Goal: Task Accomplishment & Management: Manage account settings

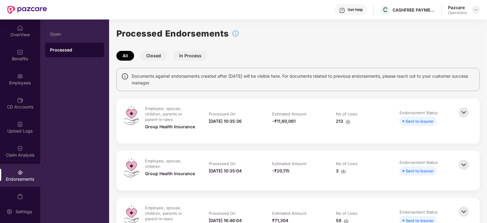
click at [475, 9] on img at bounding box center [475, 9] width 5 height 5
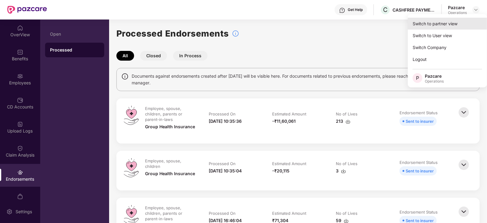
click at [437, 22] on div "Switch to partner view" at bounding box center [446, 24] width 79 height 12
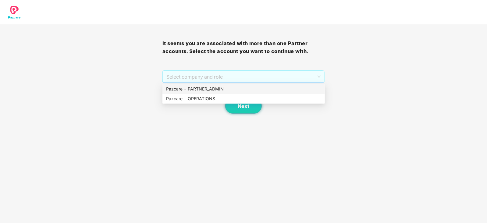
click at [199, 78] on span "Select company and role" at bounding box center [243, 77] width 154 height 12
click at [196, 101] on div "Pazcare - OPERATIONS" at bounding box center [243, 98] width 155 height 7
click at [233, 77] on span "Pazcare - OPERATIONS" at bounding box center [243, 77] width 154 height 12
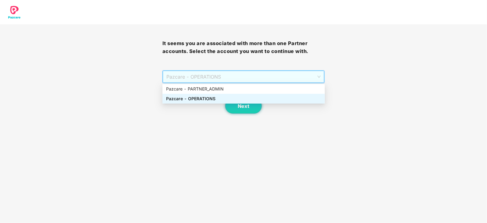
click at [200, 98] on div "Pazcare - OPERATIONS" at bounding box center [243, 98] width 155 height 7
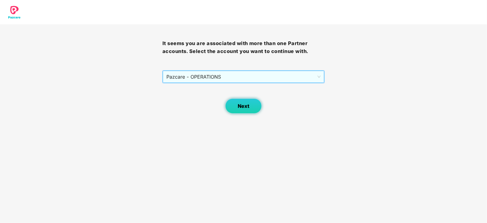
click at [241, 101] on button "Next" at bounding box center [243, 105] width 37 height 15
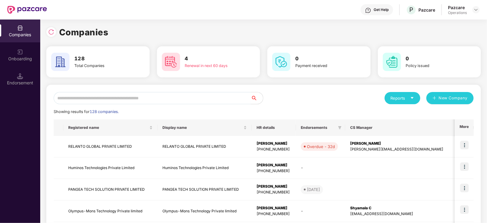
click at [155, 95] on input "text" at bounding box center [152, 98] width 197 height 12
paste input "**********"
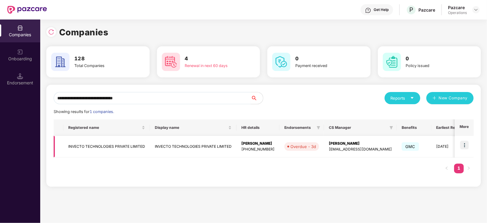
type input "**********"
click at [99, 144] on td "INVECTO TECHNOLOGIES PRIVATE LIMITED" at bounding box center [106, 147] width 86 height 22
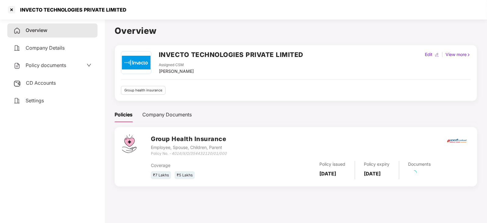
click at [41, 90] on div "CD Accounts" at bounding box center [52, 83] width 90 height 14
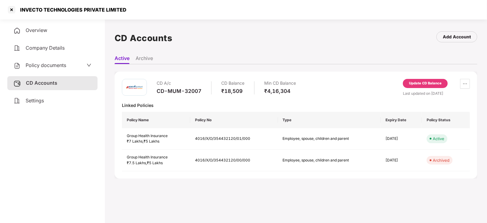
click at [39, 61] on div "Policy documents" at bounding box center [52, 65] width 90 height 14
click at [39, 63] on span "Policy documents" at bounding box center [46, 65] width 40 height 6
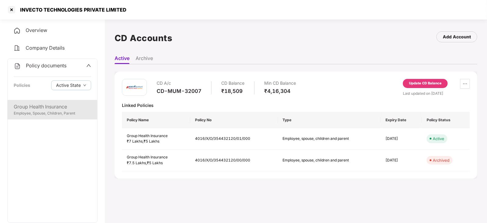
click at [46, 113] on div "Employee, Spouse, Children, Parent" at bounding box center [52, 114] width 77 height 6
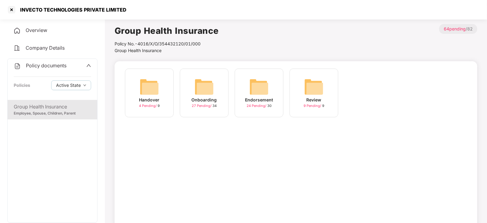
click at [252, 93] on img at bounding box center [258, 86] width 19 height 19
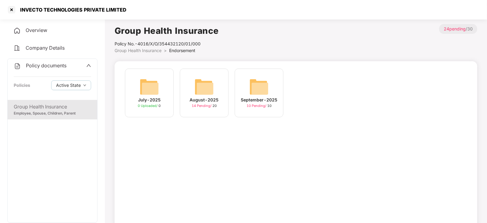
click at [204, 93] on img at bounding box center [203, 86] width 19 height 19
click at [273, 87] on div "September-2025 10 Pending / 10" at bounding box center [258, 93] width 49 height 49
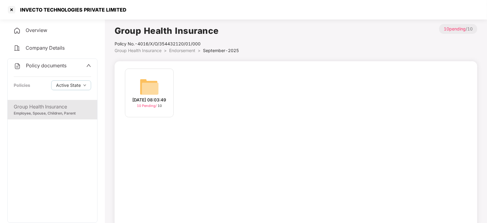
click at [163, 84] on div "[DATE] 08:03:49 10 Pending / 10" at bounding box center [149, 93] width 49 height 49
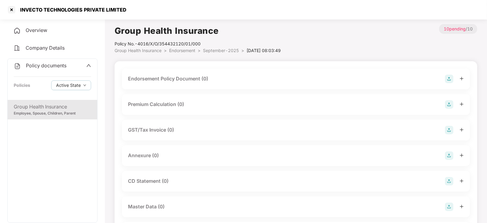
click at [452, 80] on img at bounding box center [449, 79] width 9 height 9
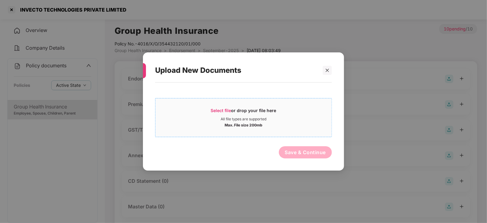
click at [228, 109] on span "Select file" at bounding box center [221, 110] width 20 height 5
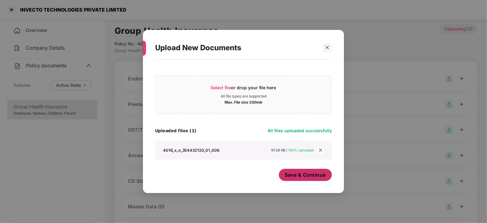
click at [296, 176] on span "Save & Continue" at bounding box center [305, 174] width 41 height 7
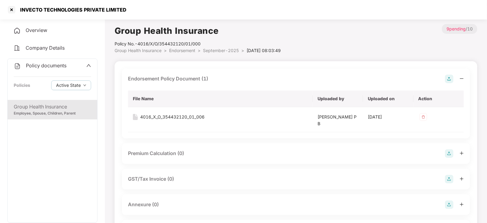
click at [447, 156] on img at bounding box center [449, 153] width 9 height 9
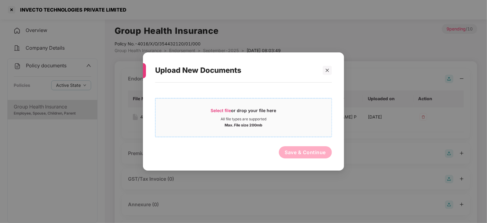
click at [218, 109] on span "Select file" at bounding box center [221, 110] width 20 height 5
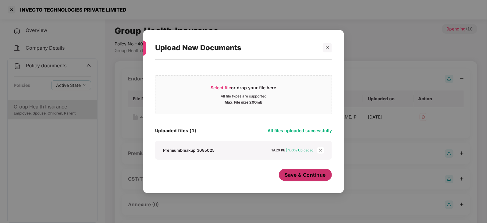
click at [300, 180] on button "Save & Continue" at bounding box center [305, 175] width 53 height 12
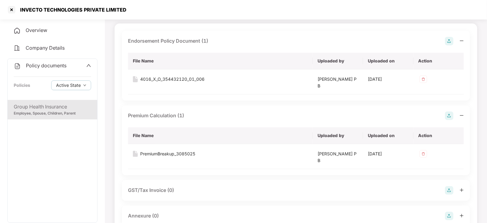
scroll to position [114, 0]
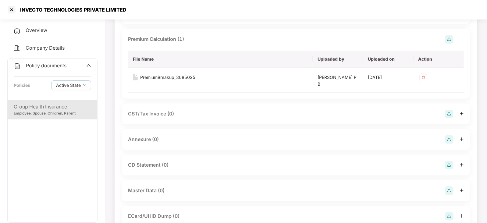
click at [446, 138] on img at bounding box center [449, 139] width 9 height 9
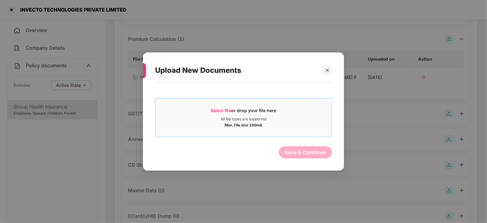
click at [218, 111] on span "Select file" at bounding box center [221, 110] width 20 height 5
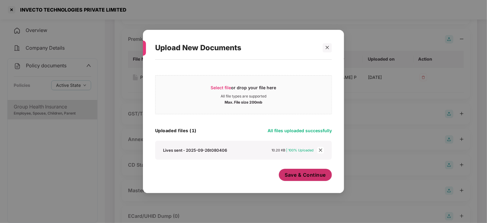
click at [299, 180] on button "Save & Continue" at bounding box center [305, 175] width 53 height 12
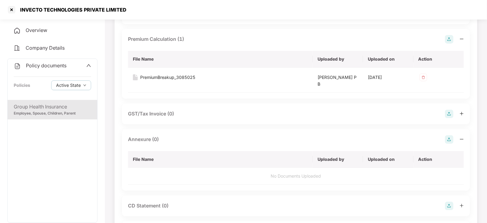
scroll to position [228, 0]
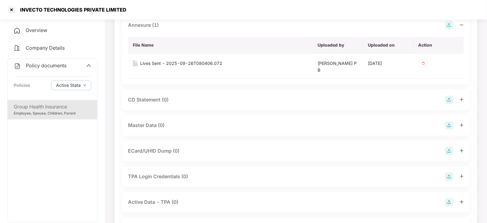
click at [449, 123] on img at bounding box center [449, 125] width 9 height 9
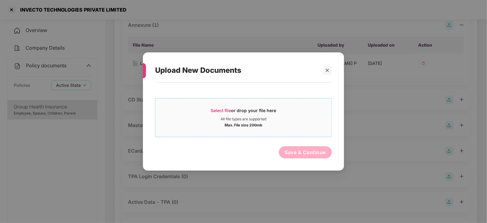
click at [228, 111] on span "Select file" at bounding box center [221, 110] width 20 height 5
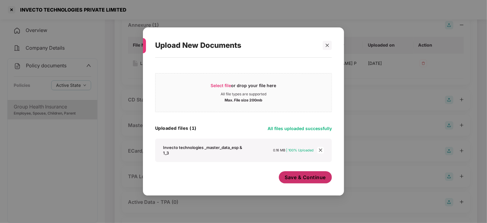
click at [301, 174] on button "Save & Continue" at bounding box center [305, 177] width 53 height 12
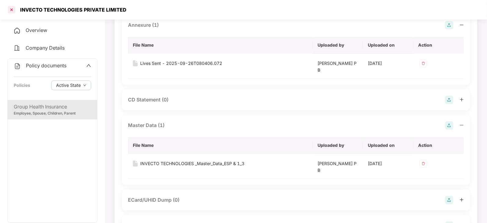
click at [10, 8] on div at bounding box center [12, 10] width 10 height 10
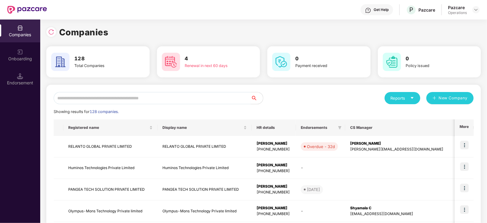
click at [138, 96] on input "text" at bounding box center [152, 98] width 197 height 12
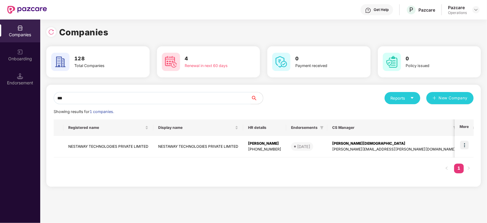
drag, startPoint x: 66, startPoint y: 99, endPoint x: 35, endPoint y: 103, distance: 30.9
click at [34, 103] on div "Companies Onboarding Endorsement Companies 128 Total Companies 4 Renewal in nex…" at bounding box center [243, 120] width 487 height 203
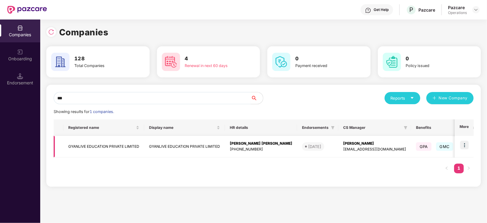
type input "***"
click at [104, 141] on td "GYANLIVE EDUCATION PRIVATE LIMITED" at bounding box center [103, 147] width 81 height 22
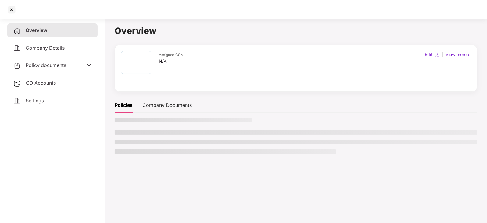
click at [42, 73] on div "Overview Company Details Policy documents CD Accounts Settings" at bounding box center [52, 65] width 90 height 84
click at [43, 80] on span "CD Accounts" at bounding box center [41, 83] width 30 height 6
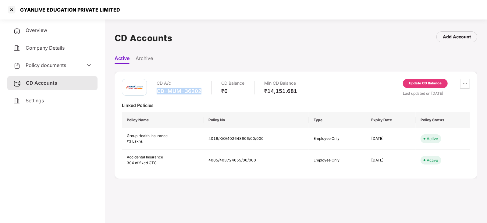
drag, startPoint x: 157, startPoint y: 91, endPoint x: 202, endPoint y: 91, distance: 45.4
click at [202, 91] on div "CD A/c CD-MUM-36202 CD Balance ₹0 Min CD Balance ₹14,151.681" at bounding box center [227, 87] width 140 height 17
copy div "CD-MUM-36202"
click at [9, 10] on div at bounding box center [12, 10] width 10 height 10
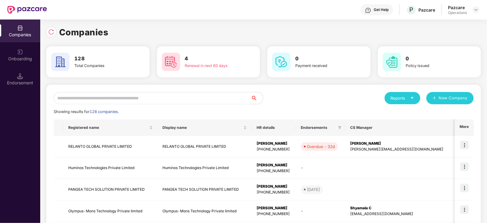
click at [126, 93] on input "text" at bounding box center [152, 98] width 197 height 12
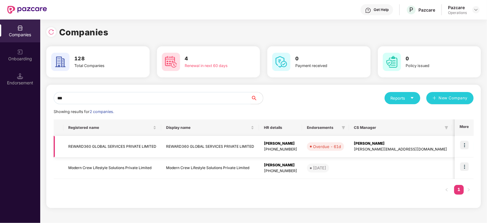
type input "***"
click at [466, 144] on img at bounding box center [464, 145] width 9 height 9
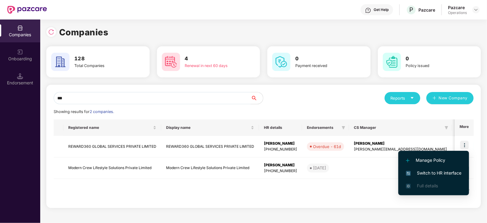
click at [445, 174] on span "Switch to HR interface" at bounding box center [433, 173] width 55 height 7
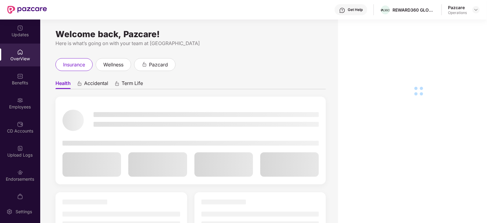
click at [28, 171] on div "Endorsements" at bounding box center [20, 175] width 40 height 23
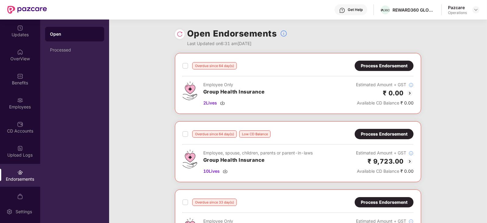
click at [367, 69] on div "Process Endorsement" at bounding box center [383, 66] width 59 height 10
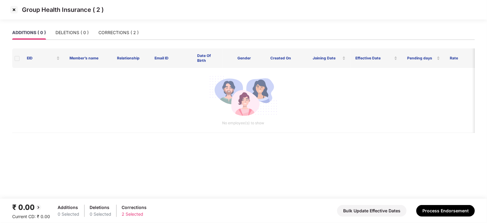
click at [9, 12] on img at bounding box center [14, 10] width 10 height 10
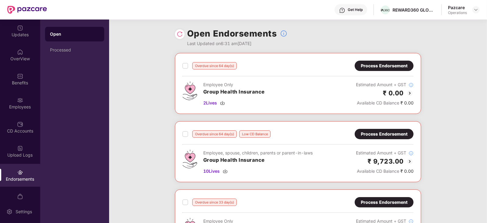
click at [184, 69] on div "Overdue since 64 day(s) Process Endorsement" at bounding box center [297, 66] width 231 height 10
click at [186, 68] on label at bounding box center [184, 65] width 5 height 7
click at [370, 133] on div "Process Endorsement" at bounding box center [384, 134] width 47 height 7
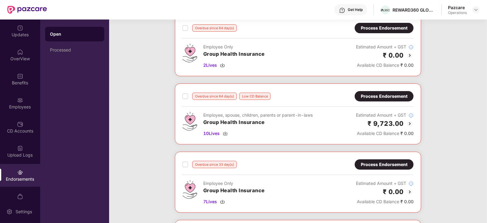
scroll to position [76, 0]
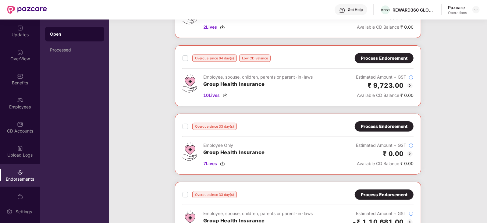
click at [366, 127] on div "Process Endorsement" at bounding box center [384, 126] width 47 height 7
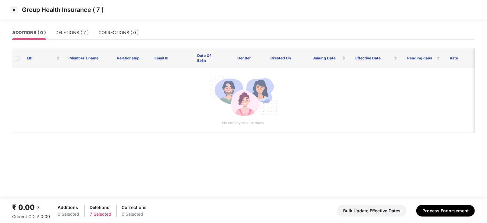
click at [12, 10] on img at bounding box center [14, 10] width 10 height 10
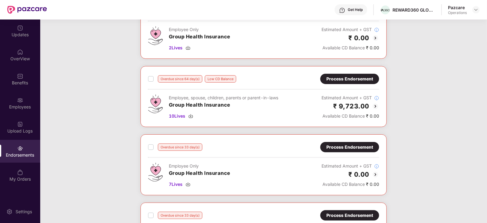
scroll to position [114, 0]
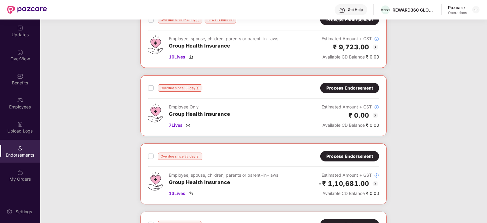
click at [339, 157] on div "Process Endorsement" at bounding box center [349, 156] width 47 height 7
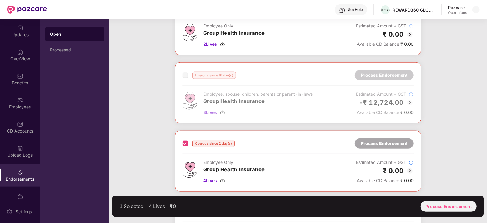
scroll to position [304, 0]
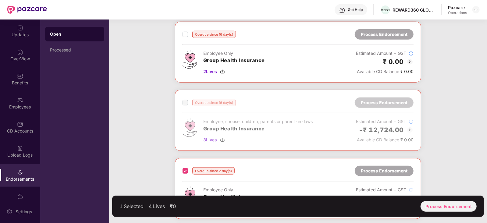
click at [185, 102] on span at bounding box center [184, 102] width 5 height 5
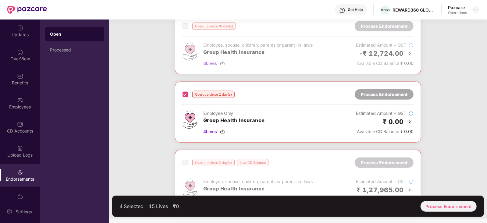
scroll to position [381, 0]
click at [453, 209] on div "Process Endorsement" at bounding box center [448, 206] width 56 height 11
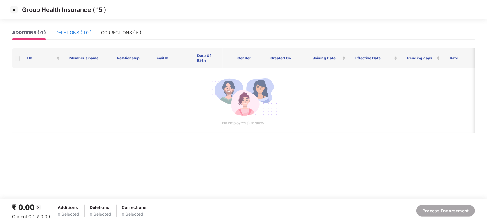
click at [83, 36] on div "DELETIONS ( 10 )" at bounding box center [73, 32] width 36 height 7
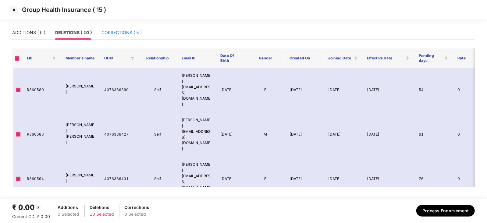
click at [121, 34] on div "CORRECTIONS ( 5 )" at bounding box center [121, 32] width 40 height 7
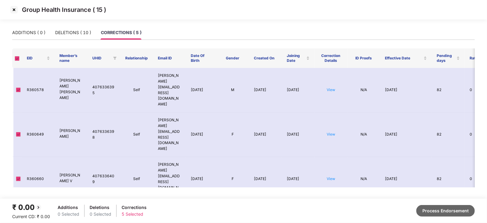
click at [430, 213] on button "Process Endorsement" at bounding box center [445, 211] width 58 height 12
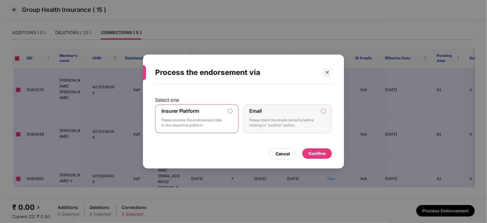
click at [308, 156] on div "Confirm" at bounding box center [317, 153] width 30 height 10
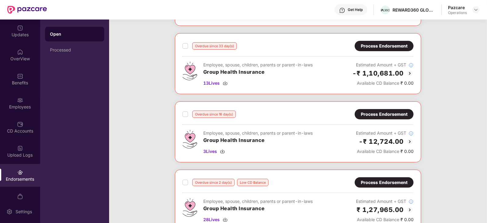
scroll to position [76, 0]
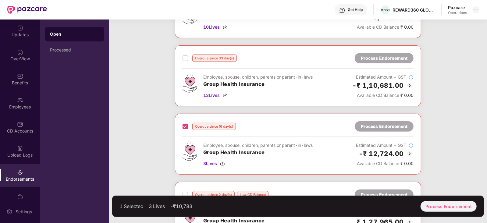
click at [182, 61] on label at bounding box center [184, 58] width 5 height 7
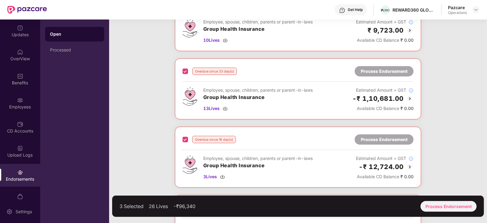
scroll to position [152, 0]
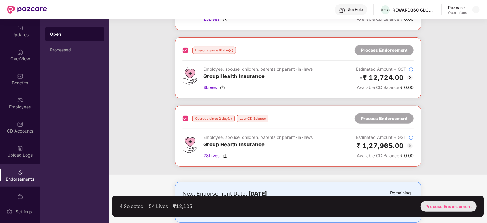
click at [441, 202] on div "Process Endorsement" at bounding box center [448, 206] width 56 height 11
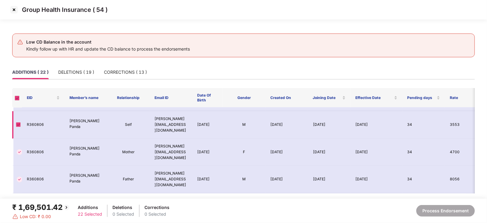
scroll to position [114, 0]
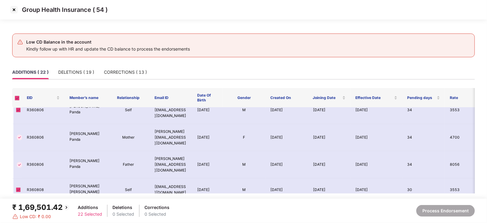
click at [16, 8] on img at bounding box center [14, 10] width 10 height 10
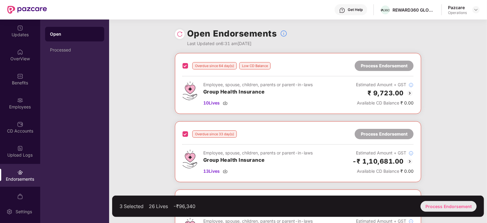
click at [429, 206] on div "Process Endorsement" at bounding box center [448, 206] width 56 height 11
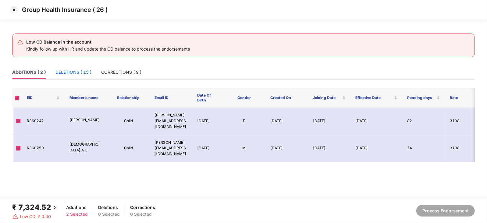
click at [59, 75] on div "DELETIONS ( 15 )" at bounding box center [73, 72] width 36 height 7
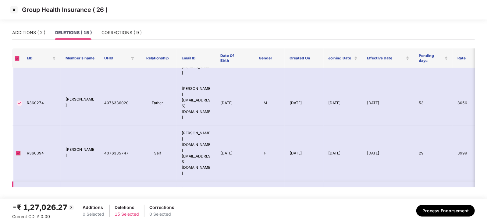
scroll to position [114, 0]
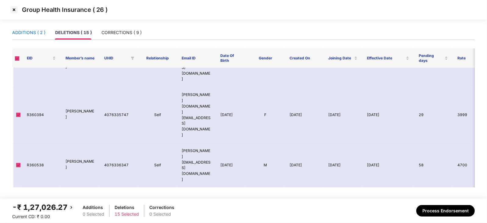
click at [30, 31] on div "ADDITIONS ( 2 )" at bounding box center [28, 32] width 33 height 7
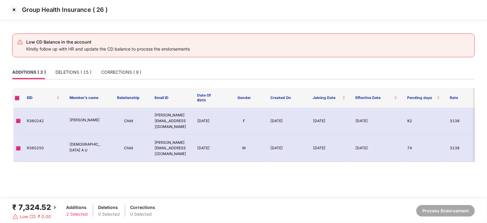
scroll to position [0, 0]
click at [11, 10] on img at bounding box center [14, 10] width 10 height 10
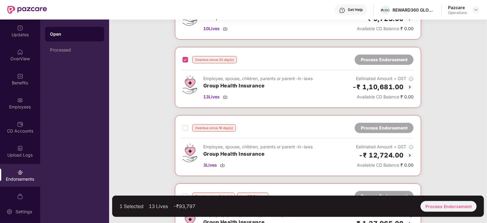
scroll to position [114, 0]
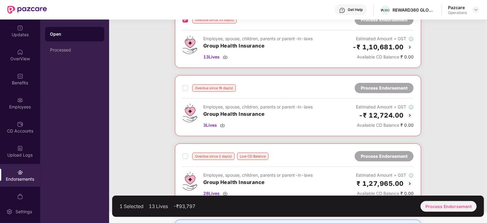
click at [184, 91] on div "Overdue since 16 day(s) Process Endorsement" at bounding box center [297, 88] width 231 height 10
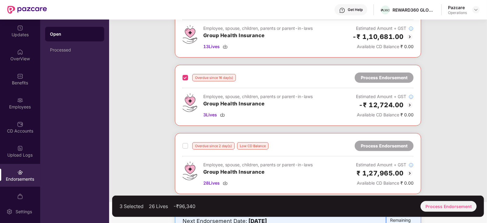
scroll to position [11, 0]
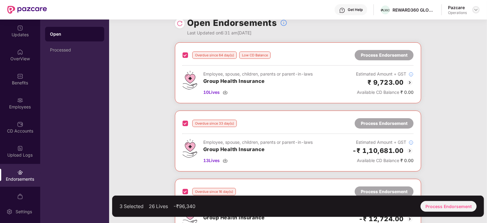
click at [476, 10] on img at bounding box center [475, 9] width 5 height 5
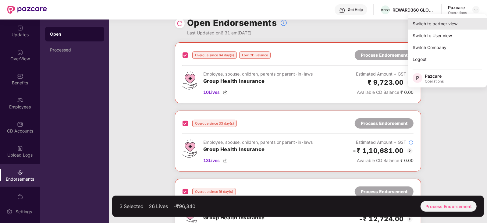
click at [435, 23] on div "Switch to partner view" at bounding box center [446, 24] width 79 height 12
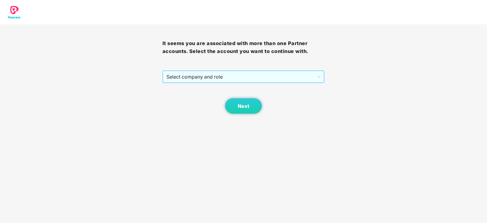
click at [227, 78] on span "Select company and role" at bounding box center [243, 77] width 154 height 12
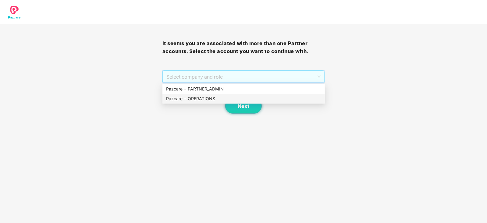
click at [206, 98] on div "Pazcare - OPERATIONS" at bounding box center [243, 98] width 155 height 7
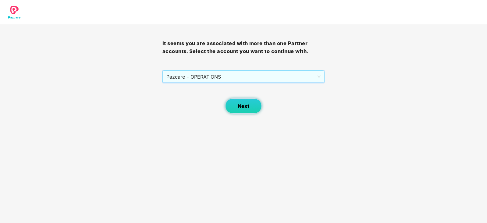
click at [237, 107] on button "Next" at bounding box center [243, 105] width 37 height 15
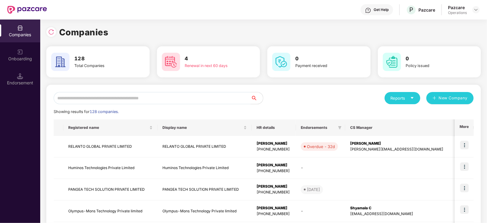
click at [194, 100] on input "text" at bounding box center [152, 98] width 197 height 12
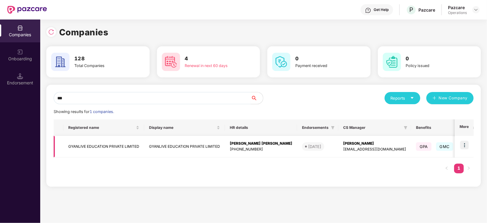
type input "***"
click at [101, 146] on td "GYANLIVE EDUCATION PRIVATE LIMITED" at bounding box center [103, 147] width 81 height 22
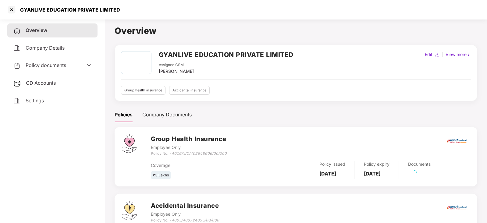
click at [54, 64] on span "Policy documents" at bounding box center [46, 65] width 40 height 6
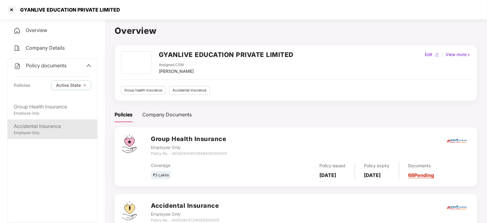
click at [53, 127] on div "Accidental Insurance" at bounding box center [52, 126] width 77 height 8
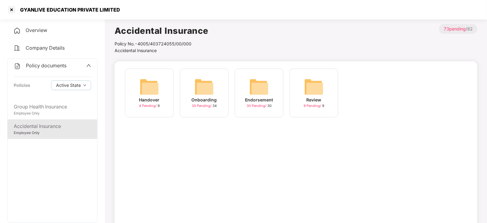
click at [267, 85] on img at bounding box center [258, 86] width 19 height 19
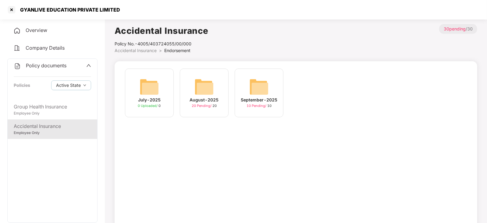
click at [218, 89] on div "August-2025 20 Pending / 20" at bounding box center [204, 93] width 49 height 49
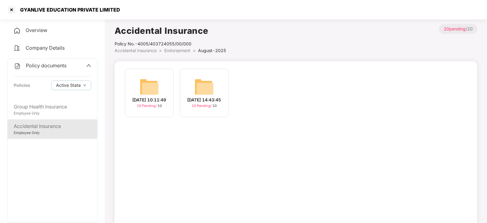
click at [207, 84] on img at bounding box center [203, 86] width 19 height 19
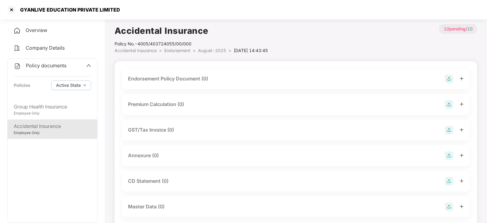
click at [172, 80] on div "Endorsement Policy Document (0)" at bounding box center [168, 79] width 80 height 8
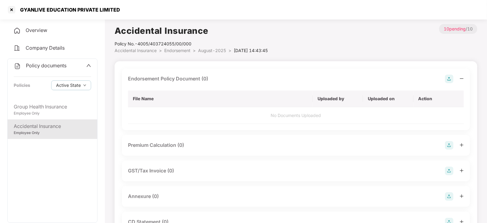
click at [444, 76] on div "Endorsement Policy Document (0)" at bounding box center [296, 79] width 336 height 9
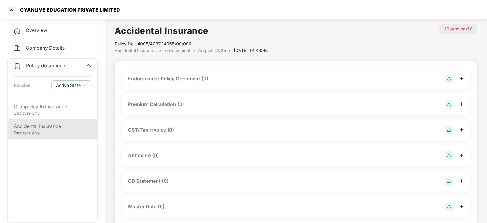
click at [446, 79] on img at bounding box center [449, 79] width 9 height 9
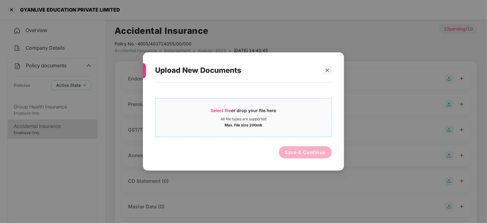
click at [218, 110] on span "Select file" at bounding box center [221, 110] width 20 height 5
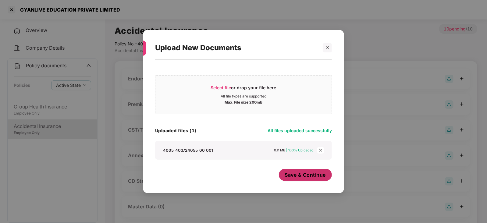
click at [298, 174] on span "Save & Continue" at bounding box center [305, 174] width 41 height 7
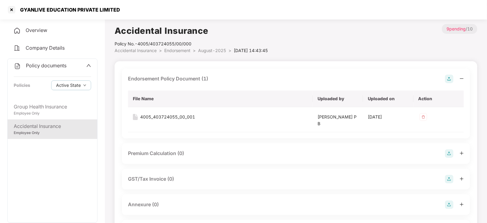
click at [450, 155] on img at bounding box center [449, 153] width 9 height 9
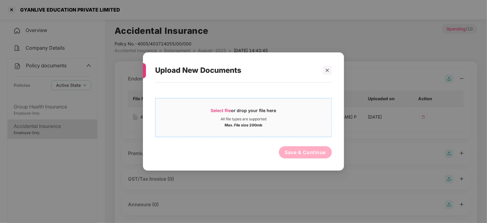
click at [222, 113] on div "Select file or drop your file here" at bounding box center [243, 111] width 65 height 9
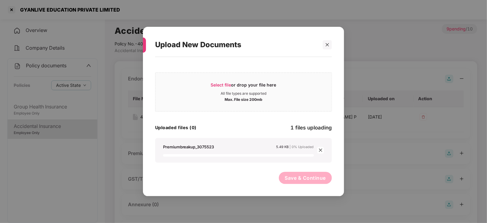
click at [259, 172] on div "Save & Continue" at bounding box center [243, 179] width 177 height 15
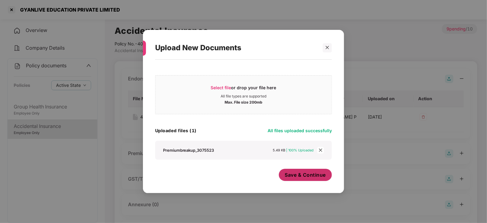
click at [285, 175] on span "Save & Continue" at bounding box center [305, 174] width 41 height 7
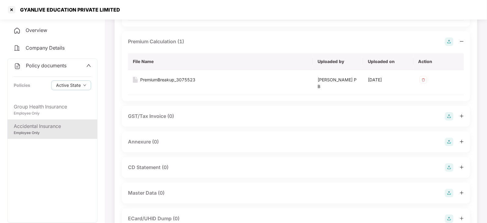
scroll to position [114, 0]
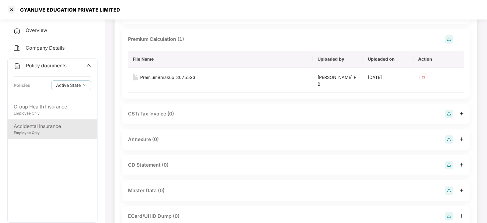
click at [448, 138] on img at bounding box center [449, 139] width 9 height 9
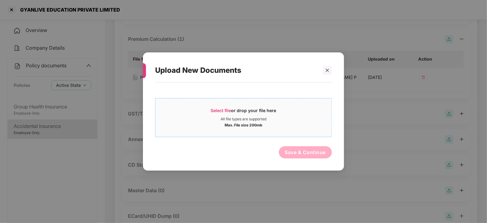
click at [220, 111] on span "Select file" at bounding box center [221, 110] width 20 height 5
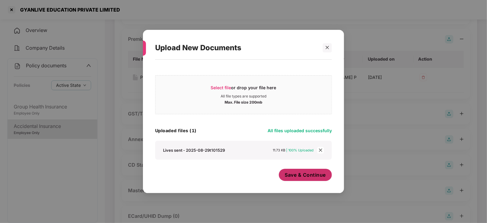
click at [295, 181] on button "Save & Continue" at bounding box center [305, 175] width 53 height 12
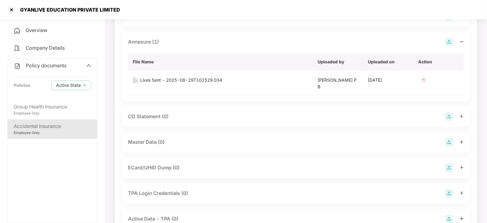
scroll to position [228, 0]
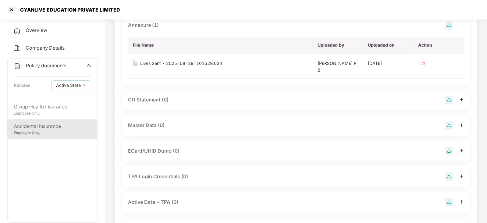
click at [452, 123] on img at bounding box center [449, 125] width 9 height 9
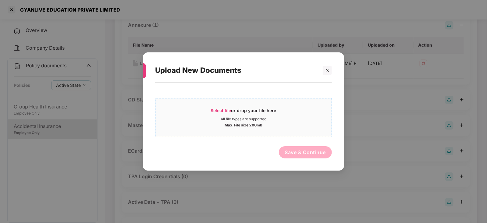
click at [213, 111] on span "Select file" at bounding box center [221, 110] width 20 height 5
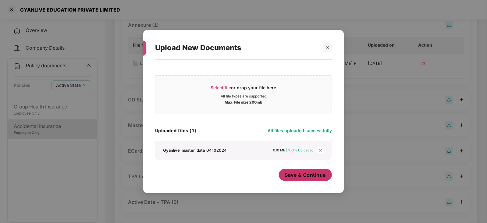
click at [303, 173] on span "Save & Continue" at bounding box center [305, 174] width 41 height 7
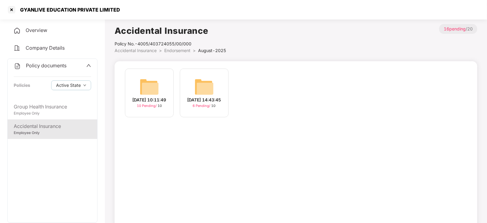
click at [154, 83] on img at bounding box center [148, 86] width 19 height 19
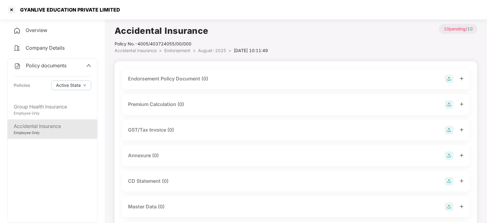
scroll to position [38, 0]
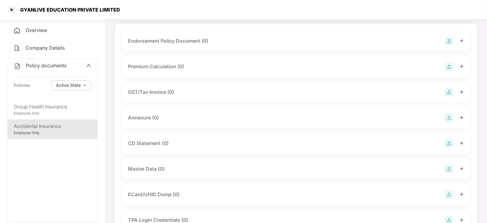
click at [447, 171] on img at bounding box center [449, 169] width 9 height 9
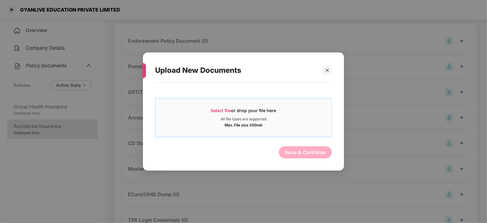
click at [224, 108] on span "Select file" at bounding box center [221, 110] width 20 height 5
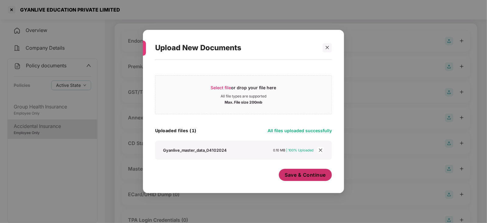
click at [300, 180] on button "Save & Continue" at bounding box center [305, 175] width 53 height 12
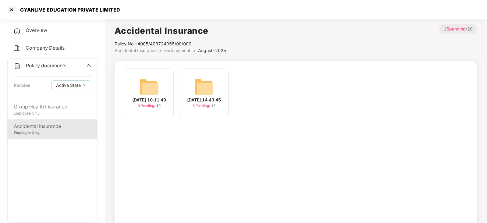
click at [157, 82] on img at bounding box center [148, 86] width 19 height 19
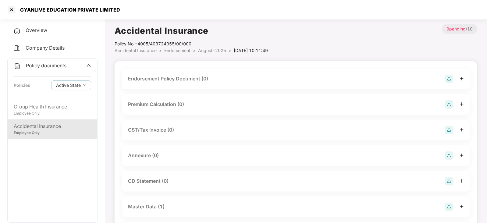
drag, startPoint x: 455, startPoint y: 82, endPoint x: 447, endPoint y: 77, distance: 9.7
click at [455, 82] on div at bounding box center [454, 79] width 19 height 9
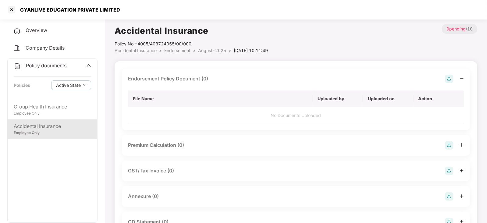
click at [447, 82] on img at bounding box center [449, 79] width 9 height 9
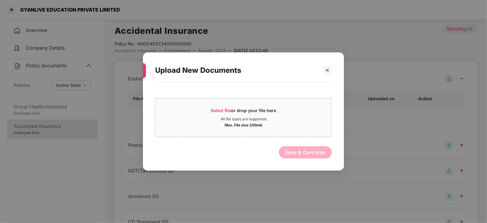
click at [210, 110] on div "Select file or drop your file here" at bounding box center [243, 111] width 176 height 9
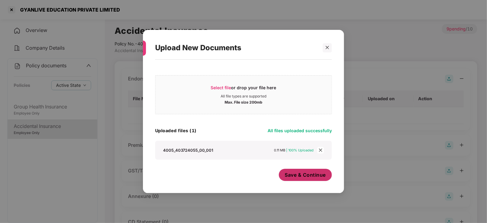
click at [282, 173] on button "Save & Continue" at bounding box center [305, 175] width 53 height 12
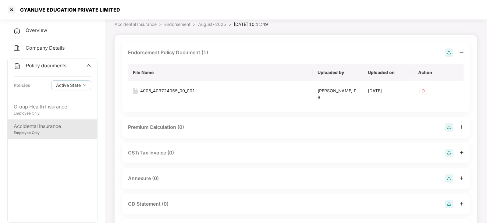
scroll to position [38, 0]
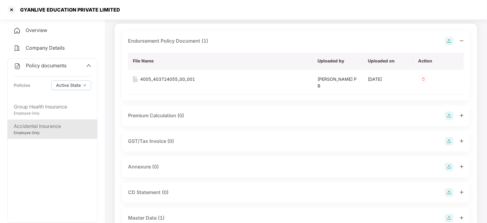
click at [453, 166] on img at bounding box center [449, 167] width 9 height 9
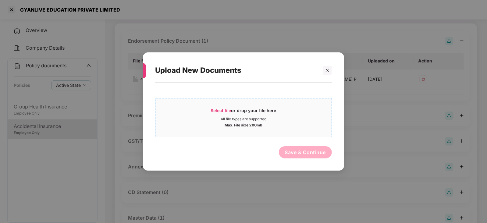
click at [217, 107] on span "Select file or drop your file here All file types are supported Max. File size …" at bounding box center [243, 117] width 176 height 29
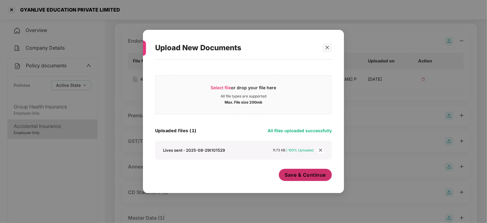
click at [300, 174] on span "Save & Continue" at bounding box center [305, 174] width 41 height 7
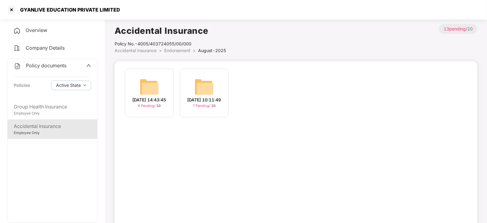
click at [204, 83] on img at bounding box center [203, 86] width 19 height 19
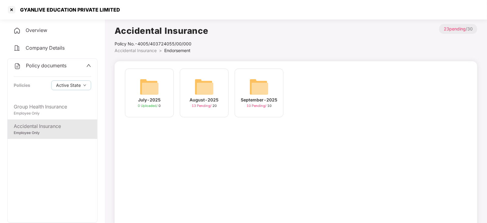
click at [256, 95] on img at bounding box center [258, 86] width 19 height 19
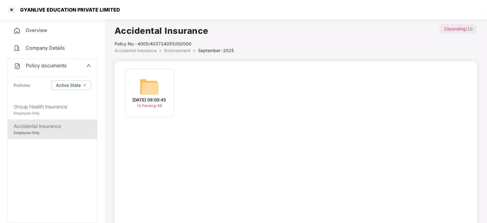
click at [153, 86] on img at bounding box center [148, 86] width 19 height 19
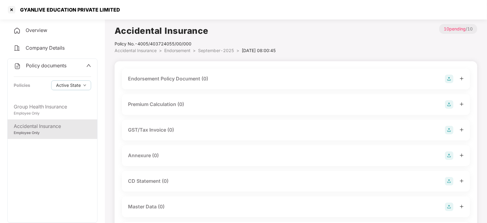
click at [447, 79] on img at bounding box center [449, 79] width 9 height 9
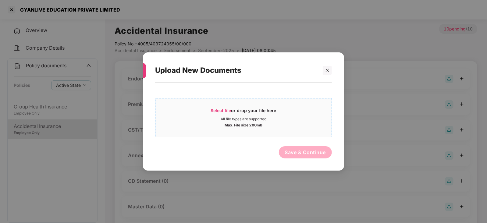
click at [222, 114] on div "Select file or drop your file here" at bounding box center [243, 111] width 65 height 9
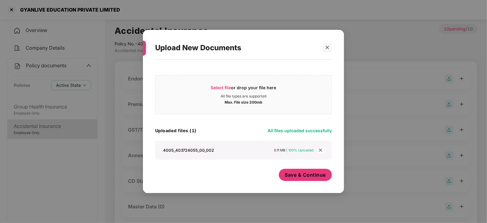
click at [291, 170] on button "Save & Continue" at bounding box center [305, 175] width 53 height 12
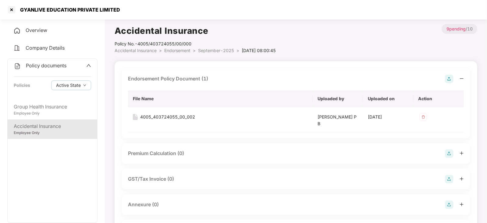
click at [449, 153] on img at bounding box center [449, 153] width 9 height 9
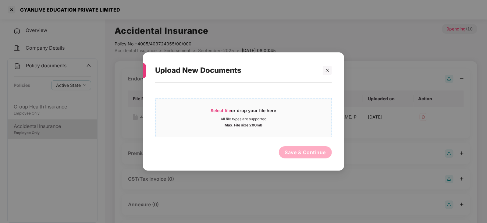
click at [225, 112] on span "Select file" at bounding box center [221, 110] width 20 height 5
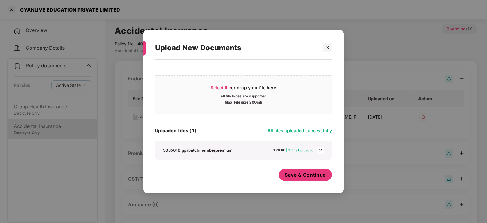
click at [288, 171] on button "Save & Continue" at bounding box center [305, 175] width 53 height 12
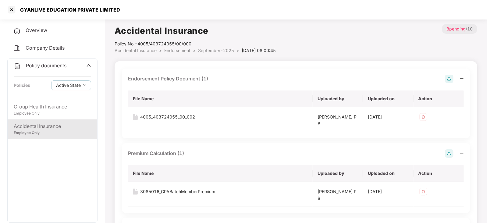
scroll to position [76, 0]
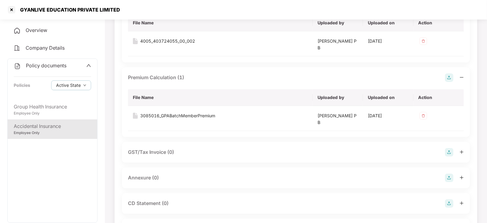
click at [449, 179] on img at bounding box center [449, 178] width 9 height 9
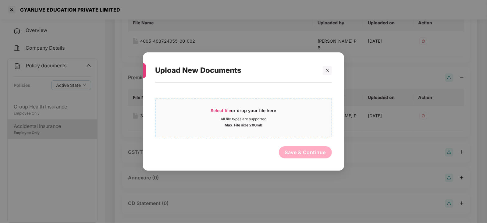
click at [216, 108] on span "Select file" at bounding box center [221, 110] width 20 height 5
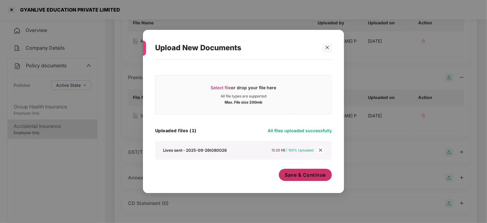
click at [287, 171] on button "Save & Continue" at bounding box center [305, 175] width 53 height 12
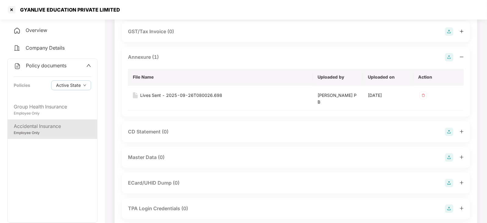
scroll to position [228, 0]
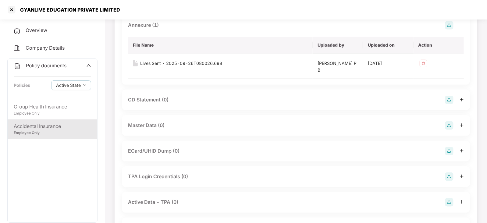
click at [451, 122] on img at bounding box center [449, 125] width 9 height 9
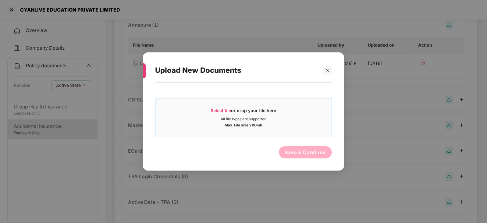
click at [217, 112] on span "Select file" at bounding box center [221, 110] width 20 height 5
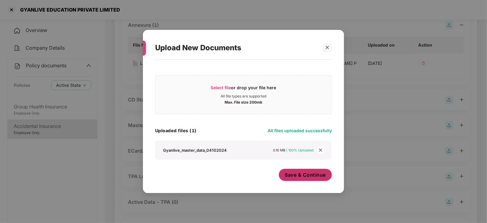
click at [281, 171] on button "Save & Continue" at bounding box center [305, 175] width 53 height 12
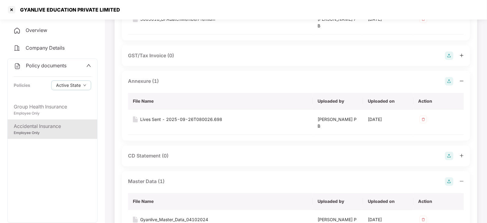
scroll to position [152, 0]
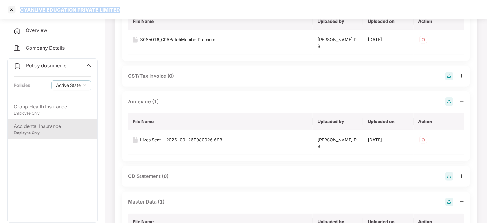
drag, startPoint x: 21, startPoint y: 8, endPoint x: 130, endPoint y: 8, distance: 108.7
click at [130, 8] on div "GYANLIVE EDUCATION PRIVATE LIMITED" at bounding box center [243, 9] width 487 height 19
copy div "GYANLIVE EDUCATION PRIVATE LIMITED"
click at [9, 10] on div at bounding box center [12, 10] width 10 height 10
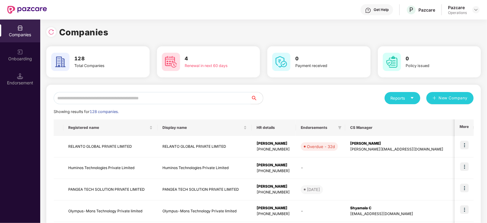
click at [128, 97] on input "text" at bounding box center [152, 98] width 197 height 12
paste input "**********"
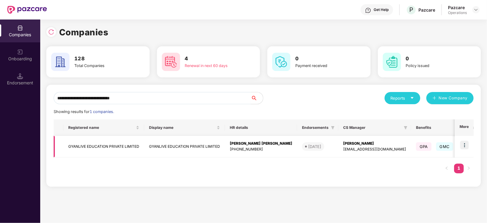
type input "**********"
click at [466, 147] on img at bounding box center [464, 145] width 9 height 9
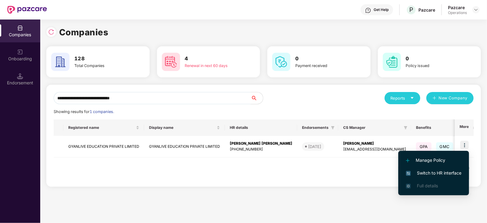
click at [445, 172] on span "Switch to HR interface" at bounding box center [433, 173] width 55 height 7
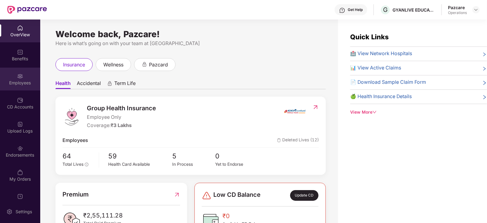
click at [16, 82] on div "Employees" at bounding box center [20, 83] width 40 height 6
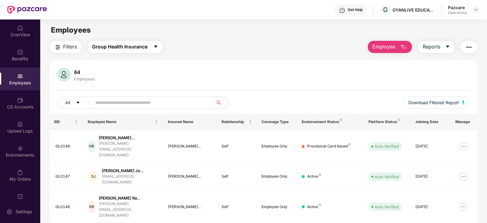
click at [116, 44] on span "Group Health Insurance" at bounding box center [119, 47] width 55 height 8
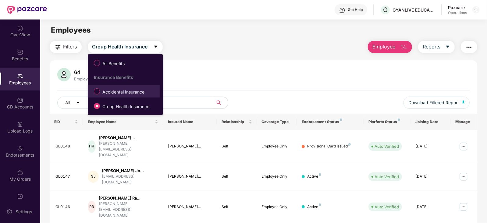
click at [111, 94] on span "Accidental Insurance" at bounding box center [123, 92] width 47 height 7
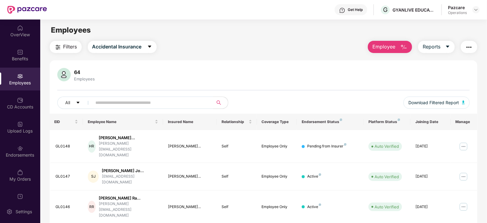
click at [65, 49] on span "Filters" at bounding box center [70, 47] width 14 height 8
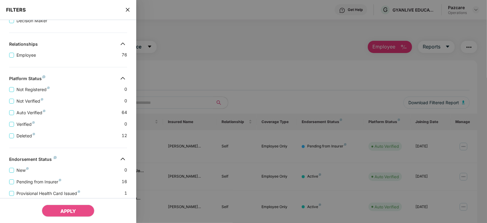
scroll to position [149, 0]
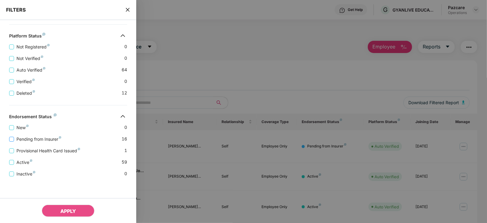
click at [58, 141] on span "Pending from Insurer" at bounding box center [39, 139] width 50 height 7
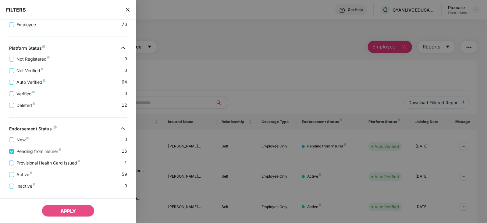
click at [55, 165] on span "Provisional Health Card Issued" at bounding box center [48, 163] width 69 height 7
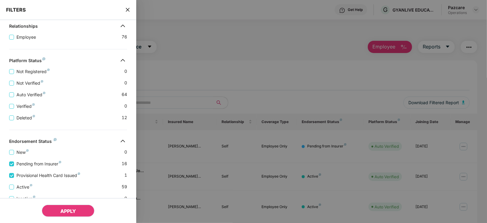
click at [60, 205] on button "APPLY" at bounding box center [68, 211] width 53 height 12
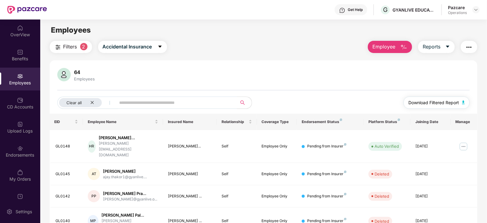
click at [459, 104] on button "Download Filtered Report" at bounding box center [436, 103] width 66 height 12
click at [473, 45] on button "button" at bounding box center [468, 47] width 16 height 12
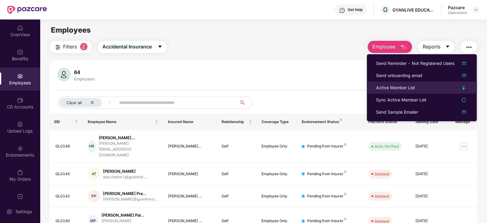
click at [383, 88] on div "Active Member List" at bounding box center [395, 87] width 39 height 7
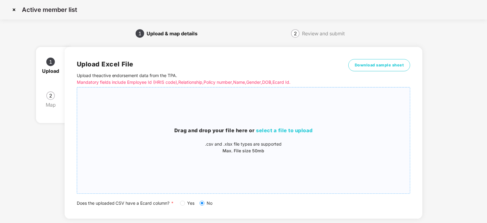
click at [265, 127] on h3 "Drag and drop your file here or select a file to upload" at bounding box center [243, 131] width 333 height 8
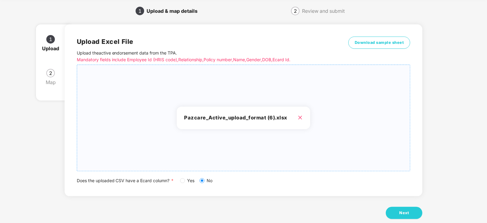
scroll to position [34, 0]
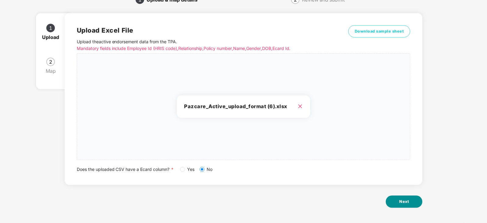
click at [394, 202] on button "Next" at bounding box center [403, 201] width 37 height 12
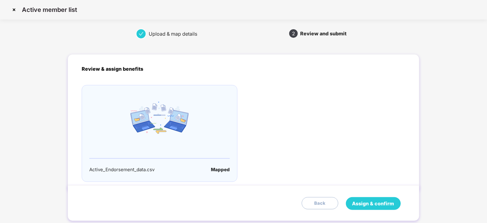
click at [378, 201] on span "Assign & confirm" at bounding box center [373, 204] width 42 height 8
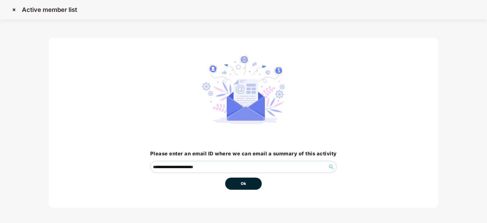
click at [245, 179] on button "Ok" at bounding box center [243, 184] width 37 height 12
click at [245, 182] on span "Ok" at bounding box center [243, 184] width 5 height 6
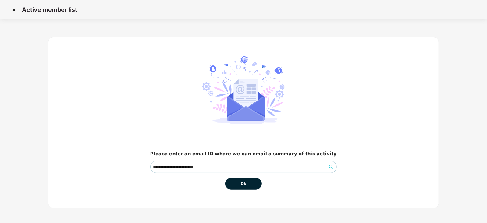
click at [245, 182] on span "Ok" at bounding box center [243, 184] width 5 height 6
click at [244, 185] on span "Ok" at bounding box center [243, 184] width 5 height 6
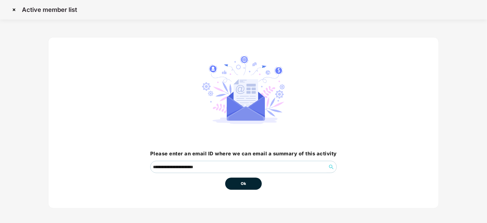
click at [244, 185] on span "Ok" at bounding box center [243, 184] width 5 height 6
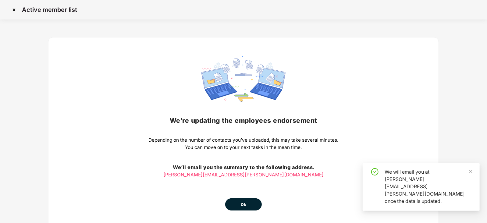
click at [245, 203] on span "Ok" at bounding box center [243, 205] width 5 height 6
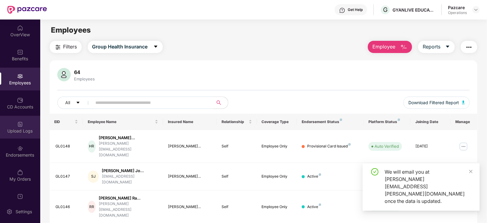
click at [17, 131] on div "Upload Logs" at bounding box center [20, 131] width 40 height 6
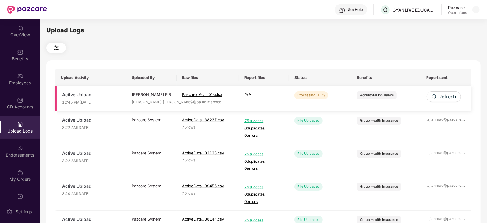
click at [447, 103] on td "Refresh" at bounding box center [446, 98] width 51 height 25
click at [446, 100] on span "Refresh" at bounding box center [446, 97] width 17 height 8
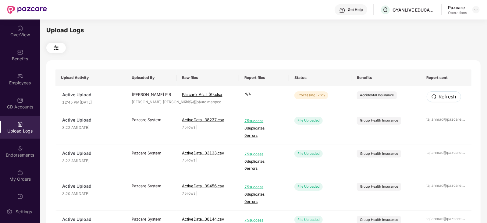
click at [446, 100] on span "Refresh" at bounding box center [446, 97] width 17 height 8
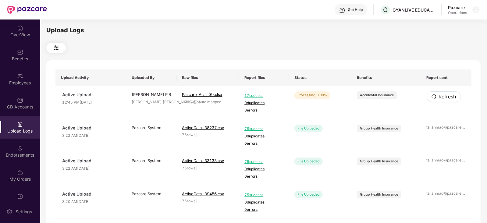
click at [446, 100] on span "Refresh" at bounding box center [446, 97] width 17 height 8
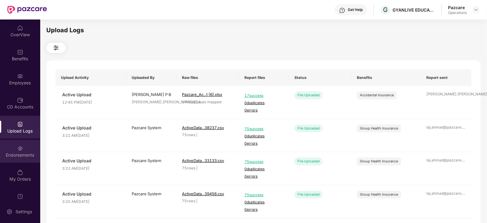
click at [2, 156] on div "Endorsements" at bounding box center [20, 155] width 40 height 6
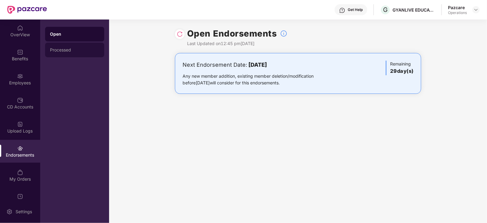
click at [68, 52] on div "Processed" at bounding box center [74, 50] width 59 height 15
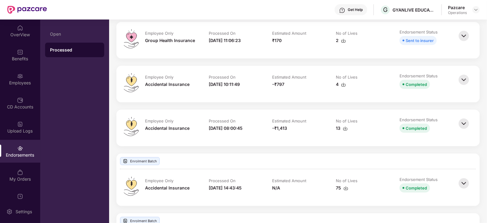
scroll to position [190, 0]
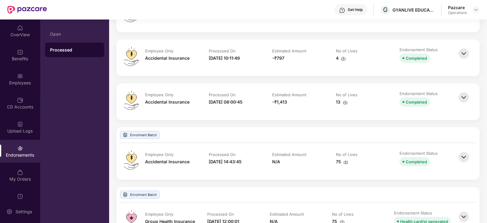
click at [467, 164] on div at bounding box center [464, 161] width 15 height 22
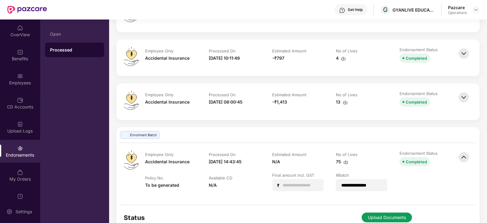
scroll to position [152, 0]
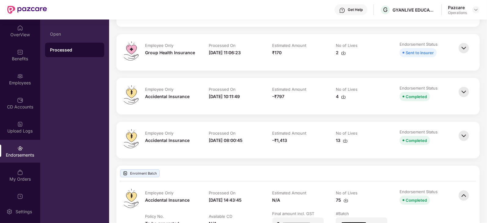
click at [463, 132] on img at bounding box center [463, 135] width 13 height 13
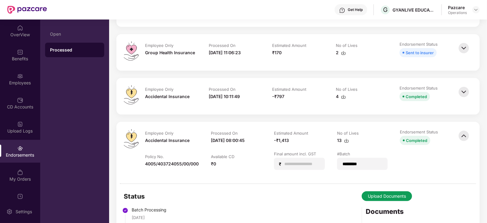
click at [461, 92] on img at bounding box center [463, 91] width 13 height 13
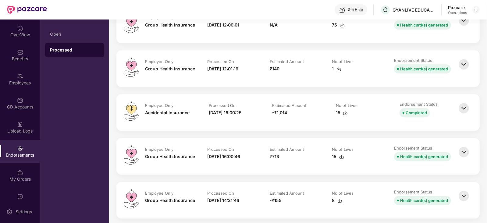
scroll to position [875, 0]
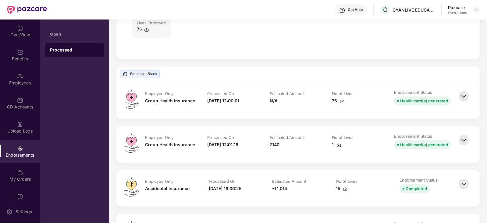
click at [465, 92] on img at bounding box center [463, 96] width 13 height 13
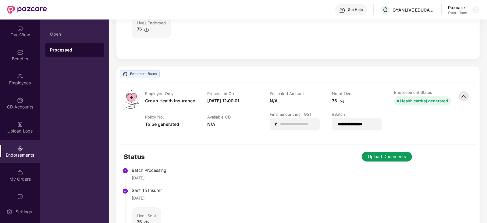
click at [380, 157] on button "Upload Documents" at bounding box center [386, 157] width 50 height 10
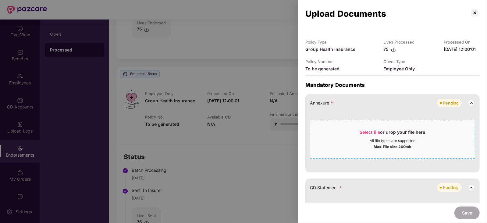
click at [365, 135] on span "Select file" at bounding box center [370, 131] width 20 height 5
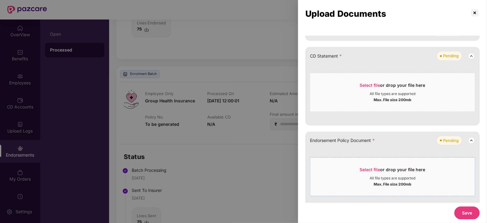
scroll to position [76, 0]
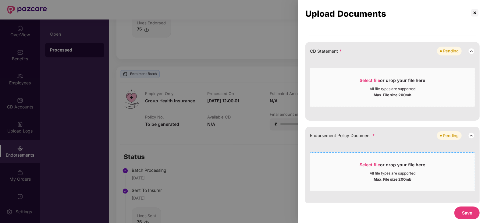
click at [375, 167] on span "Select file or drop your file here All file types are supported Max. File size …" at bounding box center [392, 171] width 164 height 29
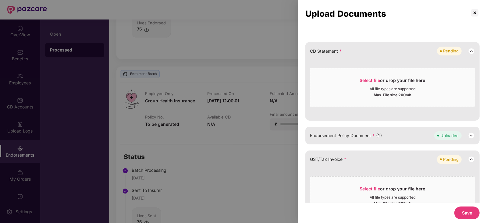
click at [468, 214] on button "Save" at bounding box center [466, 212] width 25 height 13
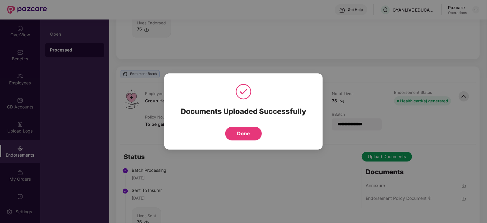
click at [243, 141] on div "Documents Uploaded Successfully Done" at bounding box center [243, 111] width 158 height 76
click at [242, 136] on button "Done" at bounding box center [243, 134] width 37 height 14
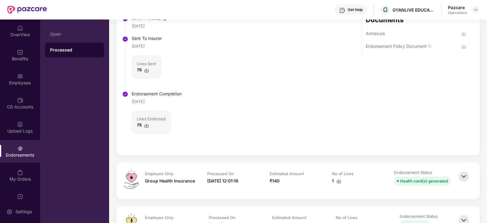
scroll to position [1142, 0]
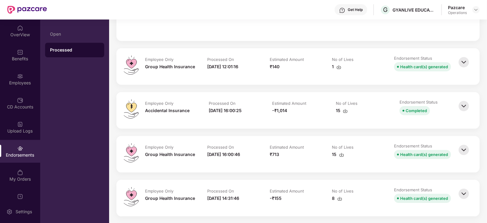
click at [462, 63] on img at bounding box center [463, 61] width 13 height 13
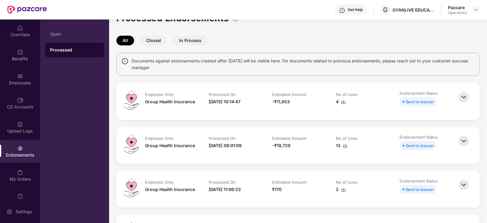
scroll to position [0, 0]
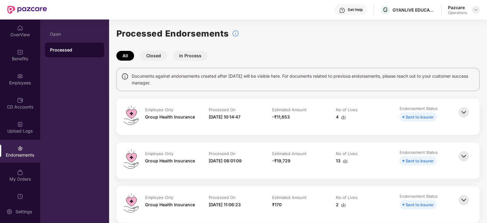
click at [476, 8] on img at bounding box center [475, 9] width 5 height 5
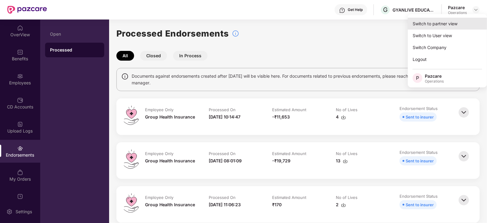
click at [454, 20] on div "Switch to partner view" at bounding box center [446, 24] width 79 height 12
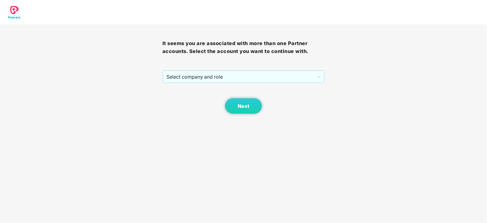
drag, startPoint x: 234, startPoint y: 67, endPoint x: 231, endPoint y: 73, distance: 7.4
click at [234, 67] on div "It seems you are associated with more than one Partner accounts. Select the acc…" at bounding box center [243, 68] width 162 height 89
click at [222, 81] on span "Select company and role" at bounding box center [243, 77] width 154 height 12
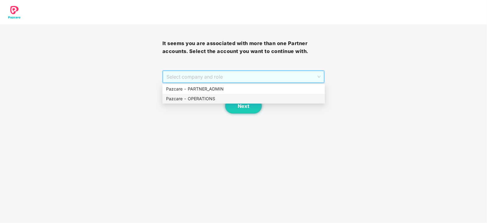
click at [213, 96] on div "Pazcare - OPERATIONS" at bounding box center [243, 98] width 155 height 7
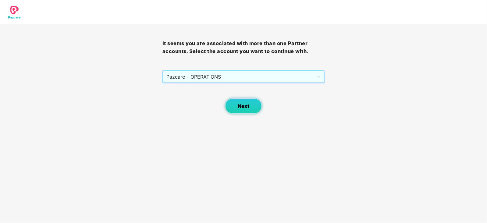
click at [235, 102] on button "Next" at bounding box center [243, 105] width 37 height 15
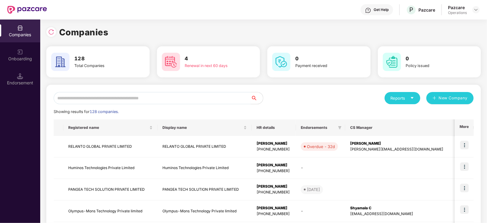
click at [179, 95] on input "text" at bounding box center [152, 98] width 197 height 12
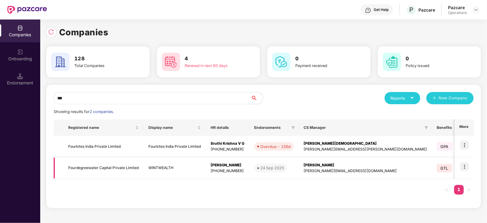
type input "***"
click at [113, 168] on td "Fourdegreewater Capital Private Limited" at bounding box center [103, 168] width 80 height 22
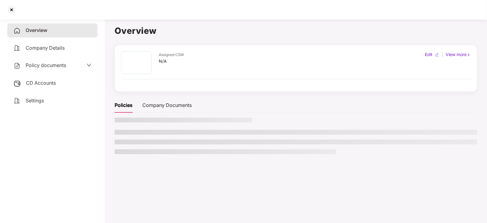
click at [33, 90] on div "CD Accounts" at bounding box center [52, 83] width 90 height 14
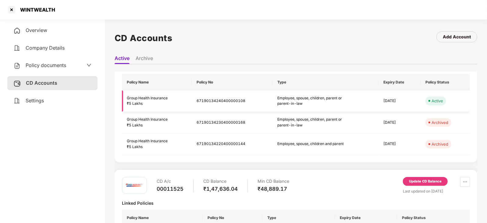
scroll to position [96, 0]
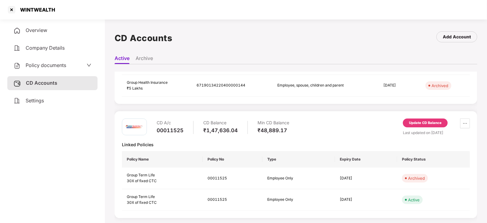
click at [409, 121] on div "Update CD Balance" at bounding box center [425, 122] width 33 height 5
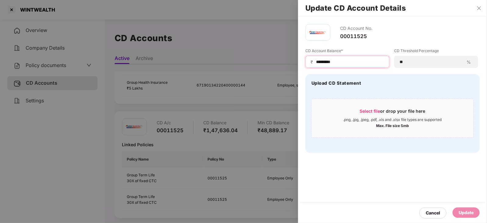
drag, startPoint x: 339, startPoint y: 62, endPoint x: 308, endPoint y: 60, distance: 30.5
click at [308, 60] on div "₹ *********" at bounding box center [347, 62] width 84 height 12
paste input
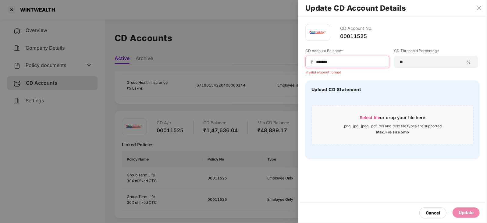
click at [315, 63] on input "******" at bounding box center [349, 62] width 69 height 6
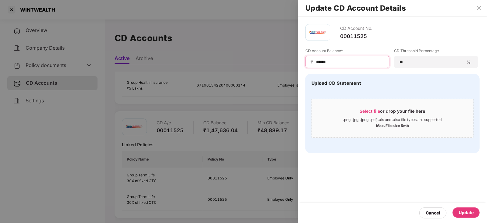
type input "******"
click at [466, 206] on div "Cancel Update" at bounding box center [392, 213] width 189 height 20
click at [466, 207] on div "Update" at bounding box center [465, 212] width 27 height 10
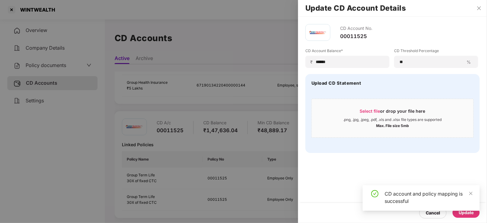
click at [36, 68] on div at bounding box center [243, 111] width 487 height 223
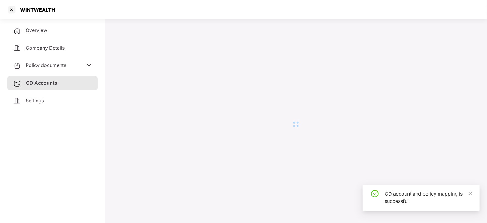
click at [36, 68] on span "Policy documents" at bounding box center [46, 65] width 40 height 6
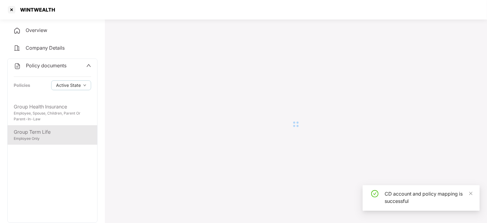
click at [30, 142] on div "Group Term Life Employee Only" at bounding box center [53, 134] width 90 height 19
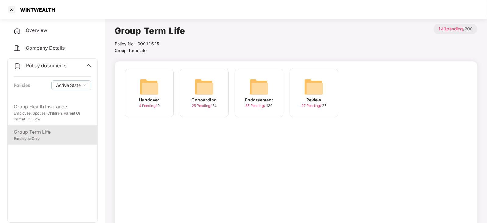
click at [251, 88] on img at bounding box center [258, 86] width 19 height 19
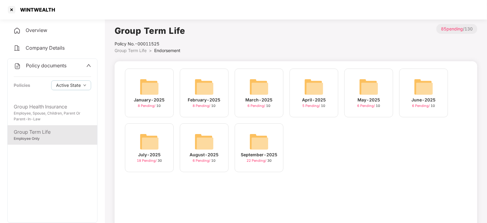
click at [262, 139] on img at bounding box center [258, 141] width 19 height 19
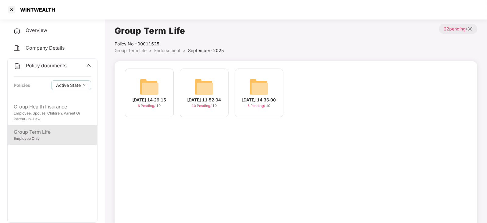
click at [210, 84] on img at bounding box center [203, 86] width 19 height 19
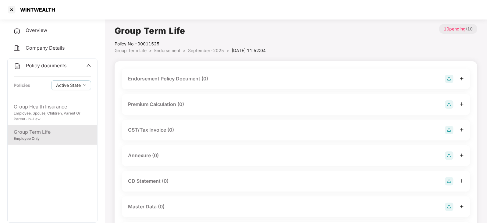
click at [448, 77] on img at bounding box center [449, 79] width 9 height 9
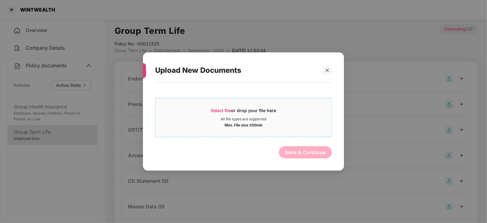
click at [223, 109] on span "Select file" at bounding box center [221, 110] width 20 height 5
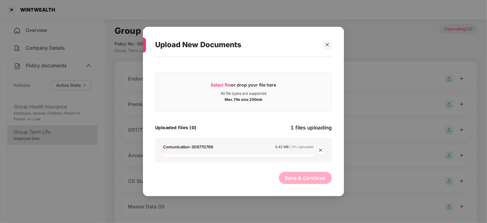
click at [266, 167] on div "Select file or drop your file here All file types are supported Max. File size …" at bounding box center [243, 123] width 177 height 127
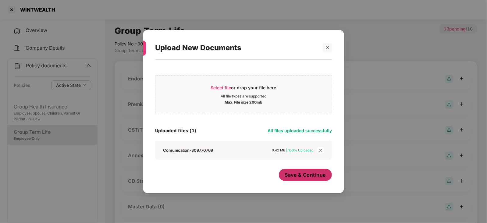
click at [315, 172] on span "Save & Continue" at bounding box center [305, 174] width 41 height 7
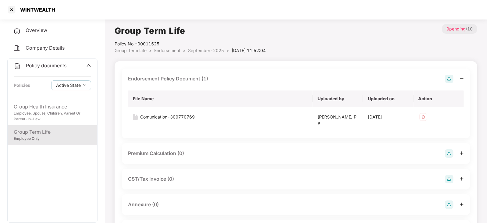
click at [451, 207] on img at bounding box center [449, 204] width 9 height 9
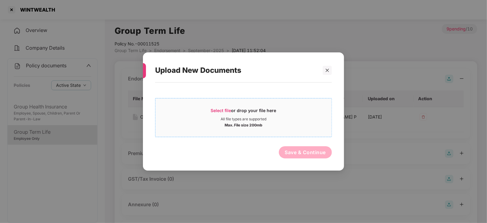
click at [213, 110] on span "Select file" at bounding box center [221, 110] width 20 height 5
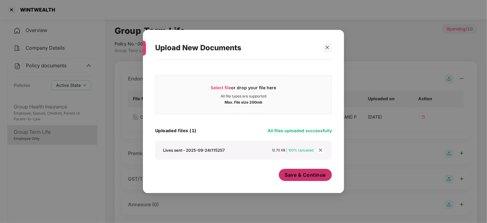
click at [292, 177] on span "Save & Continue" at bounding box center [305, 174] width 41 height 7
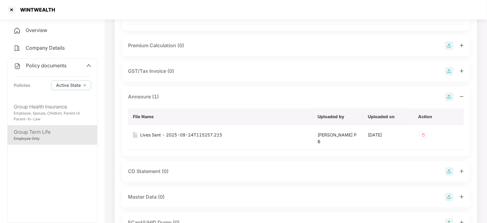
scroll to position [113, 0]
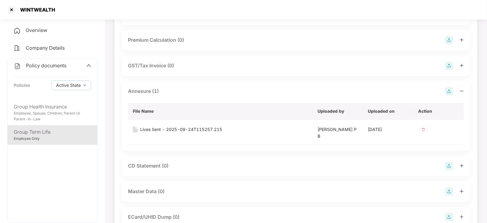
click at [448, 192] on img at bounding box center [449, 191] width 9 height 9
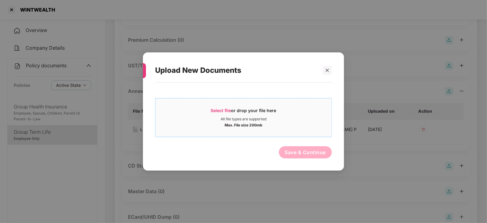
click at [221, 110] on span "Select file" at bounding box center [221, 110] width 20 height 5
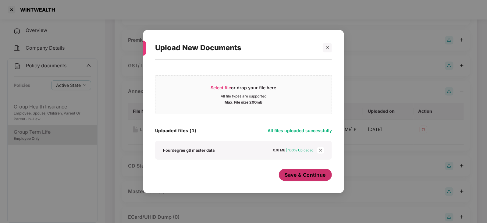
click at [313, 172] on span "Save & Continue" at bounding box center [305, 174] width 41 height 7
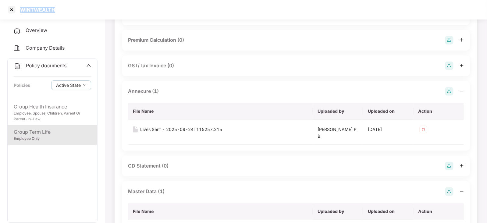
drag, startPoint x: 19, startPoint y: 11, endPoint x: 58, endPoint y: 18, distance: 40.1
click at [58, 18] on div "WINTWEALTH" at bounding box center [243, 9] width 487 height 19
copy div "WINTWEALTH"
click at [9, 9] on div at bounding box center [12, 10] width 10 height 10
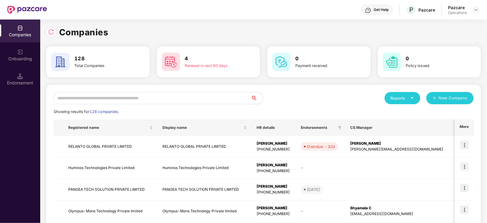
click at [125, 100] on input "text" at bounding box center [152, 98] width 197 height 12
paste input "**********"
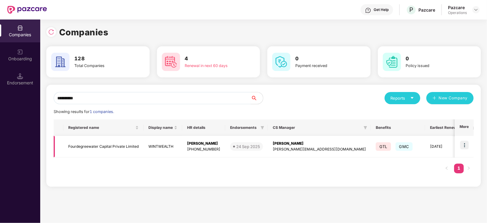
type input "**********"
click at [466, 145] on img at bounding box center [464, 145] width 9 height 9
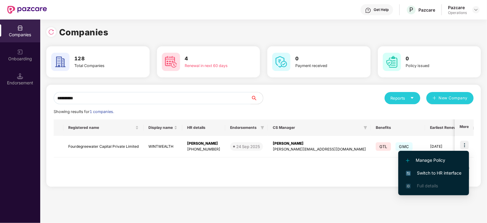
click at [456, 171] on span "Switch to HR interface" at bounding box center [433, 173] width 55 height 7
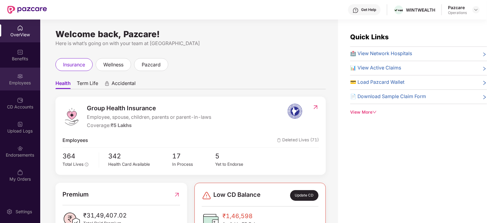
click at [32, 89] on div "Employees" at bounding box center [20, 79] width 40 height 23
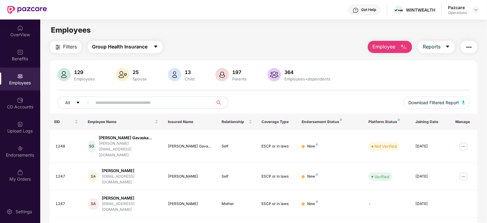
click at [139, 46] on span "Group Health Insurance" at bounding box center [119, 47] width 55 height 8
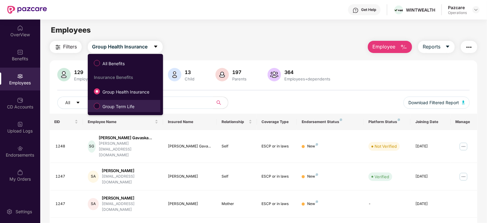
click at [121, 105] on span "Group Term Life" at bounding box center [118, 106] width 37 height 7
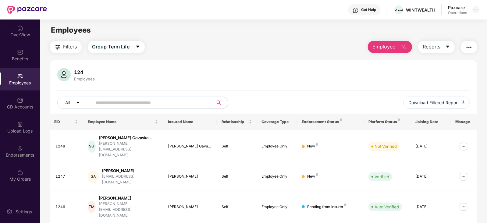
click at [72, 45] on span "Filters" at bounding box center [70, 47] width 14 height 8
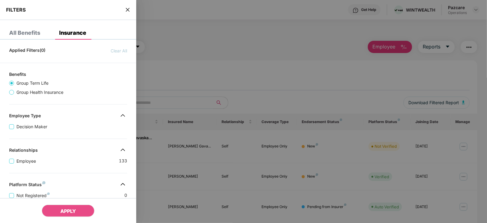
click at [79, 98] on div "Applied Filters(0) Clear All Benefits Group Term Life Group Health Insurance Em…" at bounding box center [68, 207] width 136 height 327
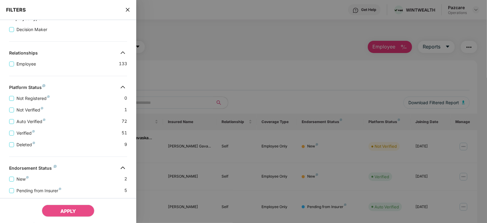
scroll to position [149, 0]
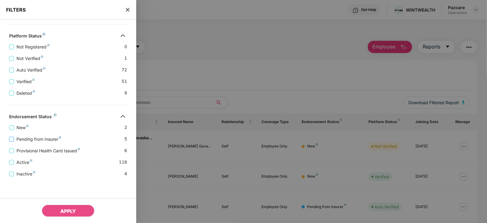
click at [46, 139] on span "Pending from Insurer" at bounding box center [39, 139] width 50 height 7
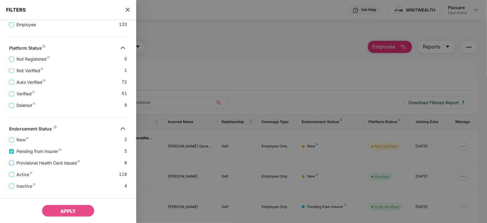
click at [51, 162] on span "Provisional Health Card Issued" at bounding box center [48, 163] width 69 height 7
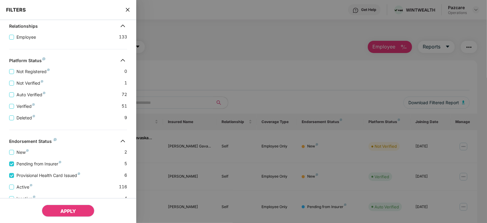
click at [75, 212] on span "APPLY" at bounding box center [68, 211] width 16 height 6
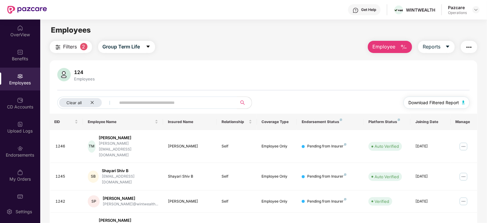
click at [462, 101] on img "button" at bounding box center [463, 102] width 3 height 4
click at [465, 44] on img "button" at bounding box center [468, 47] width 7 height 7
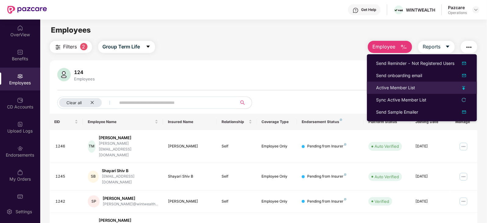
click at [385, 89] on div "Active Member List" at bounding box center [395, 87] width 39 height 7
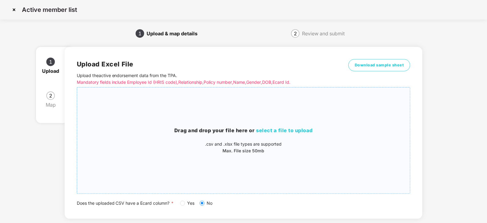
click at [257, 133] on span "select a file to upload" at bounding box center [284, 130] width 57 height 6
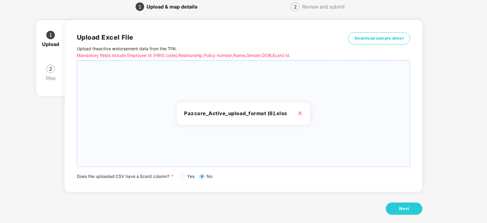
scroll to position [34, 0]
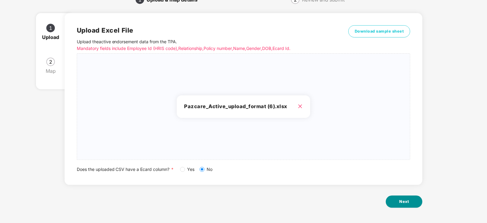
click at [400, 197] on button "Next" at bounding box center [403, 201] width 37 height 12
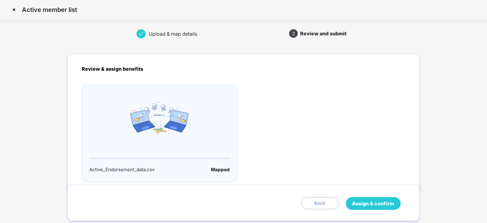
click at [369, 202] on span "Assign & confirm" at bounding box center [373, 204] width 42 height 8
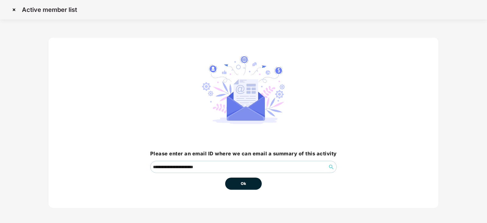
click at [245, 186] on button "Ok" at bounding box center [243, 184] width 37 height 12
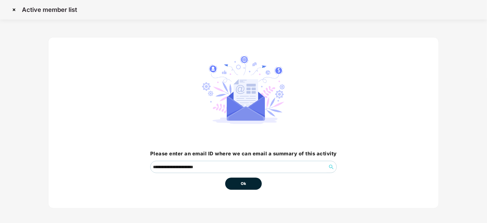
click at [243, 185] on span "Ok" at bounding box center [243, 184] width 5 height 6
click at [241, 187] on button "Ok" at bounding box center [243, 184] width 37 height 12
click at [242, 184] on span "Ok" at bounding box center [243, 184] width 5 height 6
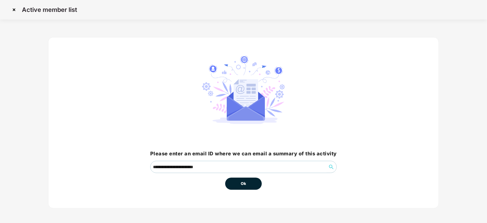
click at [225, 178] on button "Ok" at bounding box center [243, 184] width 37 height 12
click at [242, 184] on span "Ok" at bounding box center [243, 184] width 5 height 6
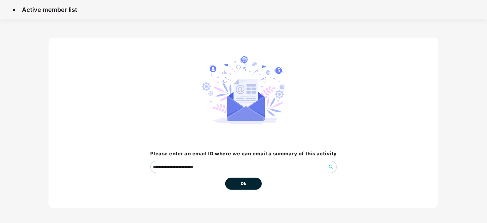
click at [242, 184] on span "Ok" at bounding box center [243, 184] width 5 height 6
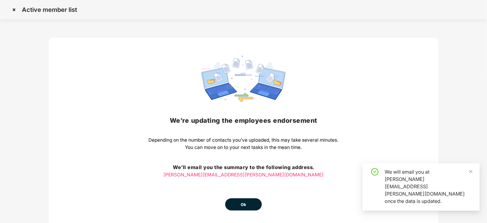
click at [243, 210] on button "Ok" at bounding box center [243, 204] width 37 height 12
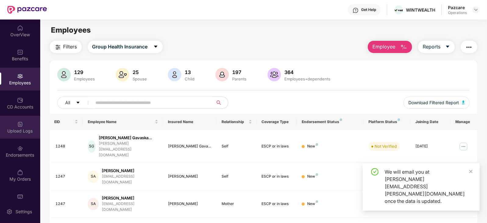
click at [26, 125] on div "Upload Logs" at bounding box center [20, 127] width 40 height 23
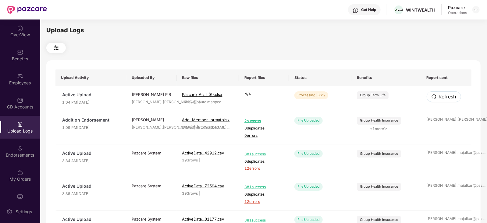
click at [448, 98] on span "Refresh" at bounding box center [446, 97] width 17 height 8
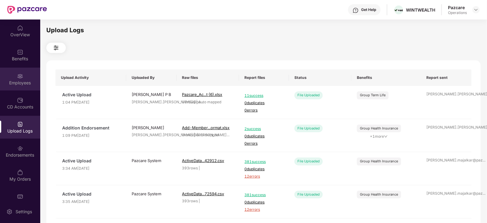
click at [23, 86] on div "Employees" at bounding box center [20, 83] width 40 height 6
